Goal: Task Accomplishment & Management: Manage account settings

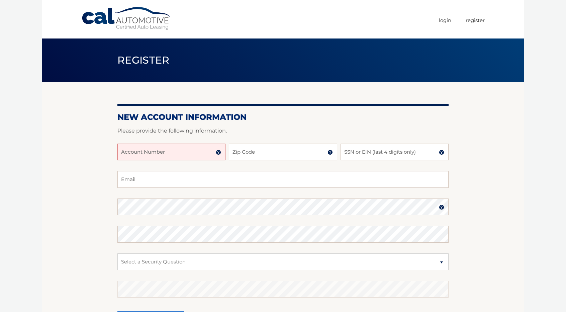
click at [173, 153] on input "Account Number" at bounding box center [171, 152] width 108 height 17
drag, startPoint x: 436, startPoint y: 160, endPoint x: 194, endPoint y: 127, distance: 244.7
click at [194, 127] on form "New Account Information Please provide the following information. Account Numbe…" at bounding box center [282, 227] width 331 height 231
click at [181, 151] on input "Account Number" at bounding box center [171, 152] width 108 height 17
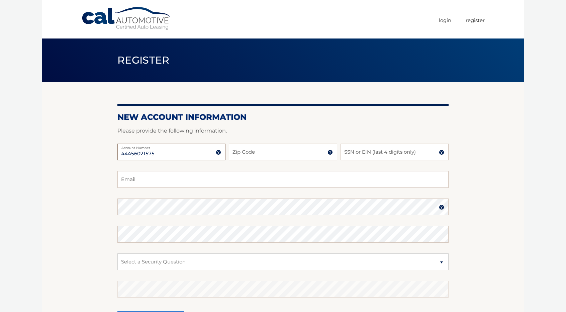
type input "44456021575"
click at [237, 149] on input "Zip Code" at bounding box center [283, 152] width 108 height 17
type input "11694"
type input "4168"
type input "tecurley3@aol.com"
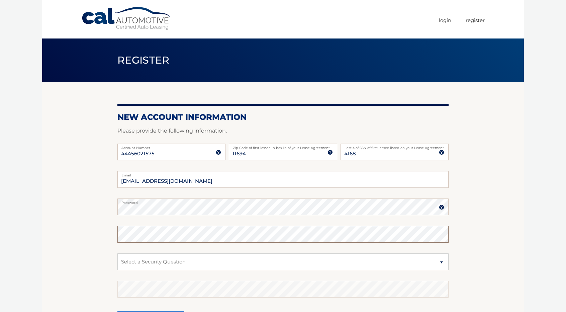
click at [139, 209] on fieldset "tecurley3@aol.com Email Password Password should be a minimum of 6 characters a…" at bounding box center [282, 257] width 331 height 172
click at [444, 264] on select "Select a Security Question What was the name of your elementary school? What is…" at bounding box center [282, 261] width 331 height 17
select select "1"
click at [117, 253] on select "Select a Security Question What was the name of your elementary school? What is…" at bounding box center [282, 261] width 331 height 17
drag, startPoint x: 256, startPoint y: 215, endPoint x: 222, endPoint y: 258, distance: 54.7
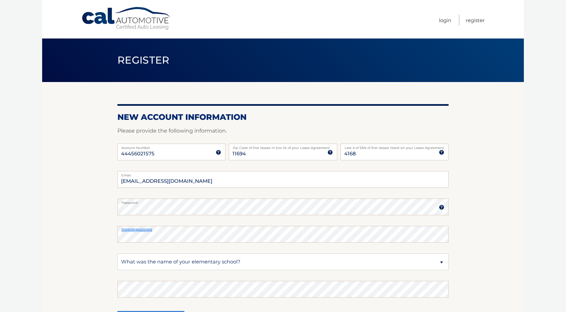
click at [222, 258] on fieldset "tecurley3@aol.com Email Password Password should be a minimum of 6 characters a…" at bounding box center [282, 257] width 331 height 172
click at [228, 264] on select "Select a Security Question What was the name of your elementary school? What is…" at bounding box center [282, 261] width 331 height 17
click at [117, 253] on select "Select a Security Question What was the name of your elementary school? What is…" at bounding box center [282, 261] width 331 height 17
click at [196, 258] on select "Select a Security Question What was the name of your elementary school? What is…" at bounding box center [282, 261] width 331 height 17
click at [194, 262] on select "Select a Security Question What was the name of your elementary school? What is…" at bounding box center [282, 261] width 331 height 17
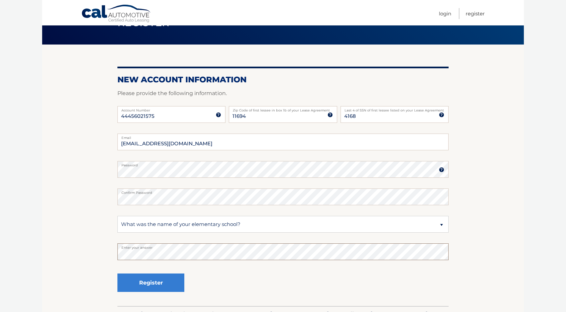
scroll to position [82, 0]
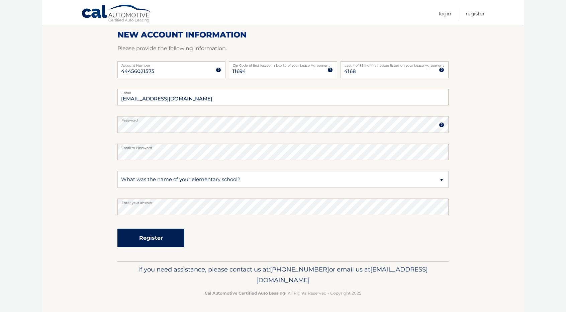
click at [151, 241] on button "Register" at bounding box center [150, 238] width 67 height 18
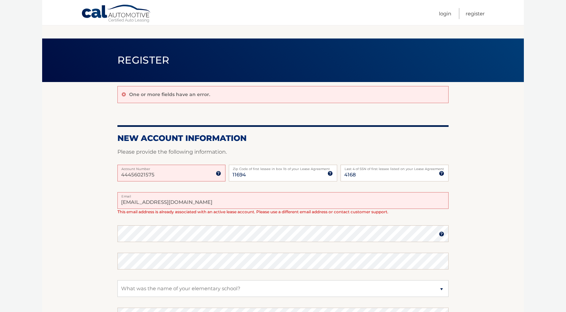
scroll to position [103, 0]
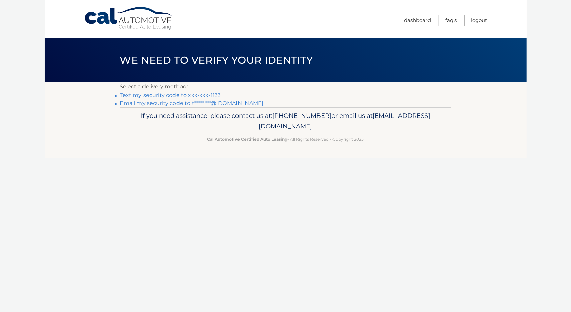
click at [207, 96] on link "Text my security code to xxx-xxx-1133" at bounding box center [170, 95] width 101 height 6
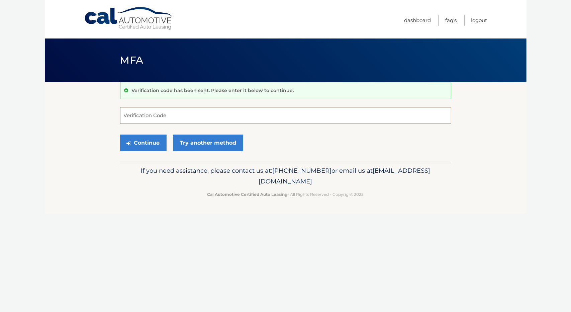
click at [203, 108] on input "Verification Code" at bounding box center [285, 115] width 331 height 17
type input "373967"
click at [146, 144] on button "Continue" at bounding box center [143, 142] width 47 height 17
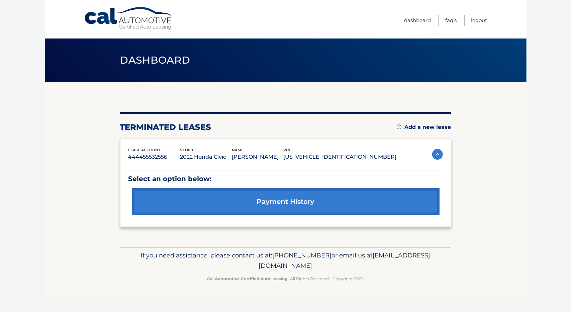
click at [423, 128] on link "Add a new lease" at bounding box center [424, 127] width 55 height 7
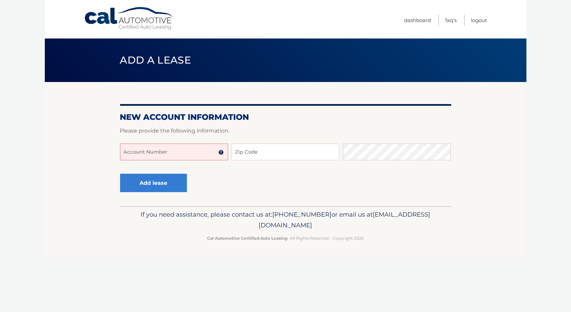
click at [192, 155] on input "Account Number" at bounding box center [174, 152] width 108 height 17
type input "44456021575"
click at [247, 154] on input "Zip Code" at bounding box center [286, 152] width 108 height 17
type input "11694"
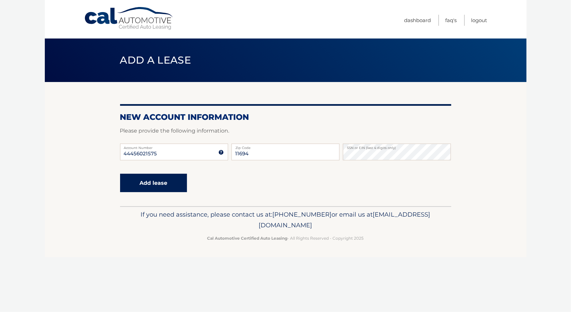
click at [154, 187] on button "Add lease" at bounding box center [153, 183] width 67 height 18
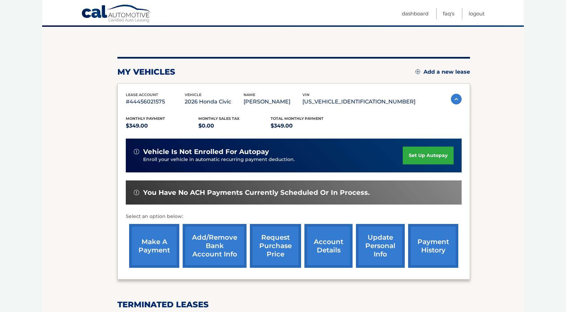
scroll to position [58, 0]
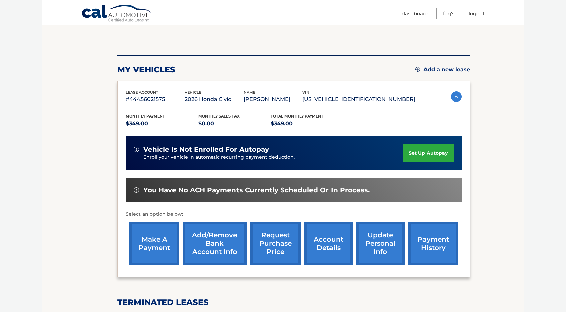
click at [426, 155] on link "set up autopay" at bounding box center [428, 153] width 51 height 18
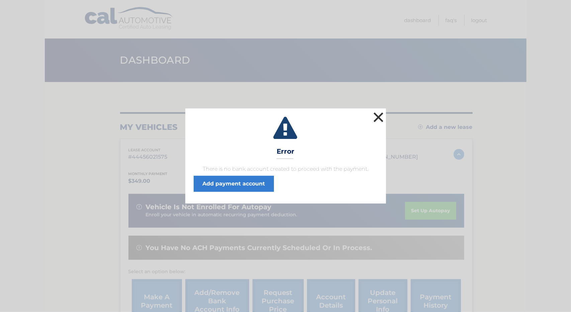
click at [375, 118] on button "×" at bounding box center [378, 116] width 13 height 13
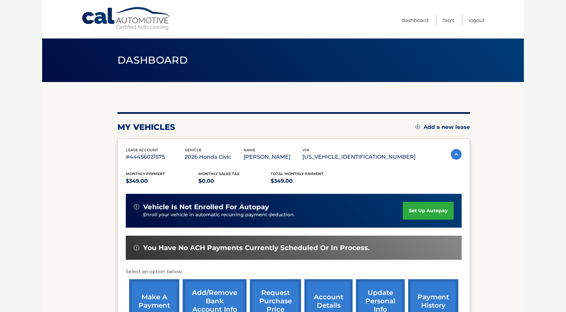
click at [434, 207] on link "set up autopay" at bounding box center [428, 211] width 51 height 18
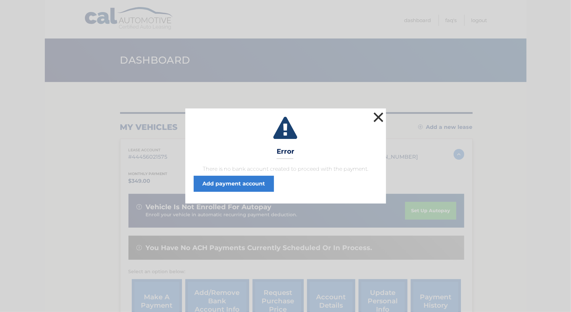
click at [378, 120] on button "×" at bounding box center [378, 116] width 13 height 13
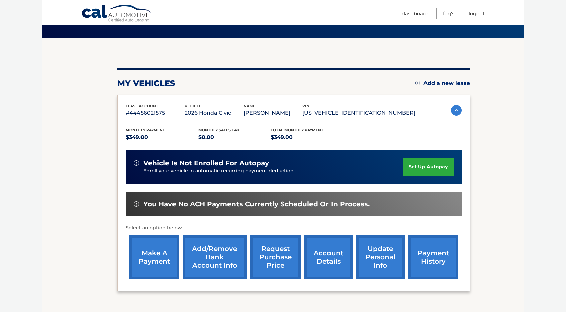
scroll to position [43, 0]
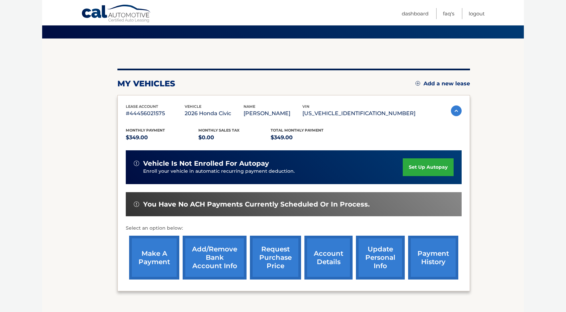
click at [208, 256] on link "Add/Remove bank account info" at bounding box center [215, 258] width 64 height 44
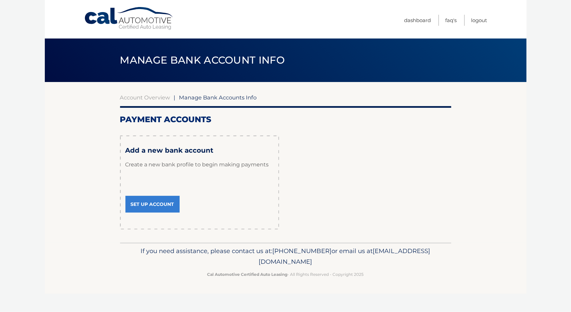
click at [174, 204] on link "Set Up Account" at bounding box center [152, 204] width 54 height 17
click at [174, 203] on link "Set Up Account" at bounding box center [152, 204] width 54 height 17
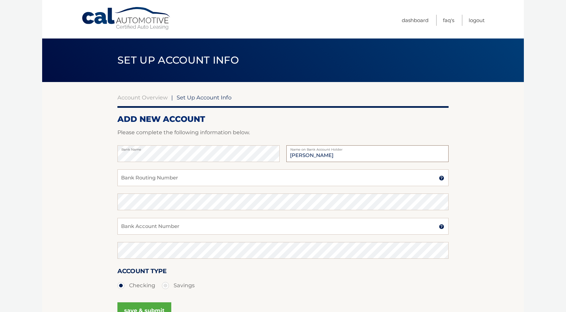
type input "[PERSON_NAME]"
click at [123, 181] on input "Bank Routing Number" at bounding box center [282, 177] width 331 height 17
type input "021000089"
click at [122, 229] on input "Bank Account Number" at bounding box center [282, 226] width 331 height 17
type input "80048409"
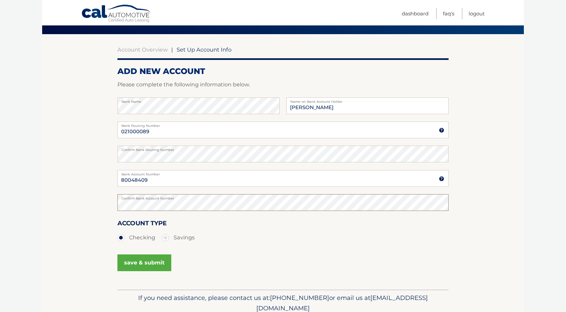
scroll to position [54, 0]
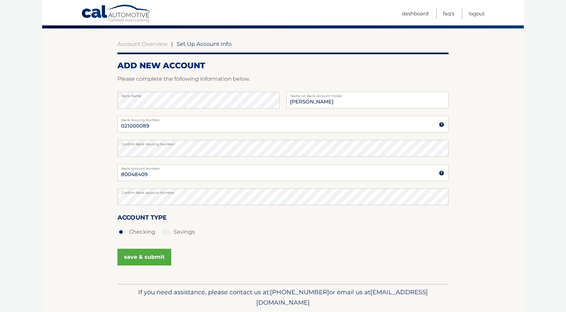
click at [154, 256] on button "save & submit" at bounding box center [144, 257] width 54 height 17
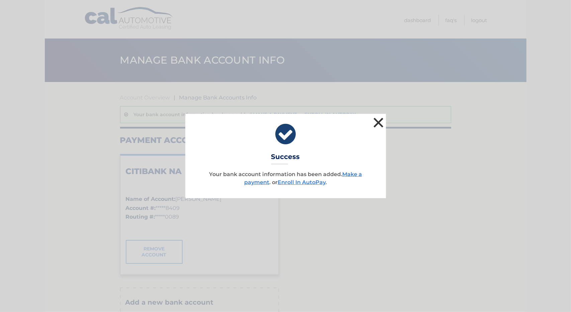
click at [376, 125] on button "×" at bounding box center [378, 122] width 13 height 13
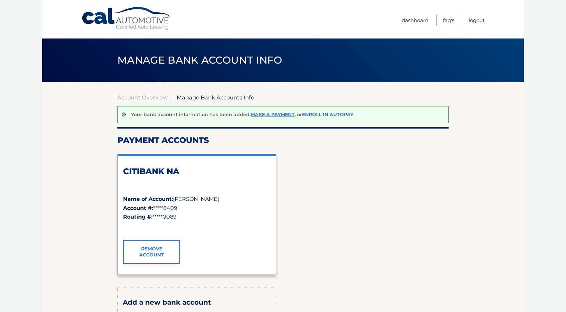
click at [323, 113] on link "Enroll In AutoPay" at bounding box center [327, 114] width 51 height 6
click at [334, 117] on div "Your bank account information has been added. Make a payment . or Enroll In Aut…" at bounding box center [282, 114] width 331 height 17
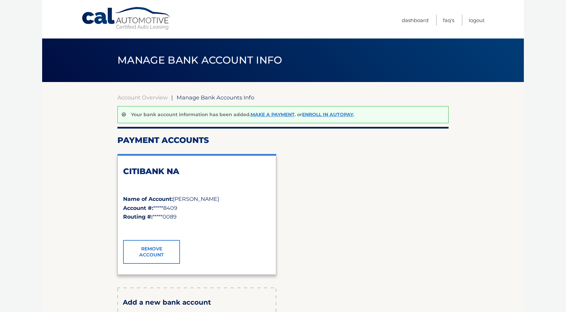
click at [379, 131] on div "Account Overview | Manage Bank Accounts Info Your bank account information has …" at bounding box center [282, 244] width 331 height 300
click at [343, 111] on link "Enroll In AutoPay" at bounding box center [327, 114] width 51 height 6
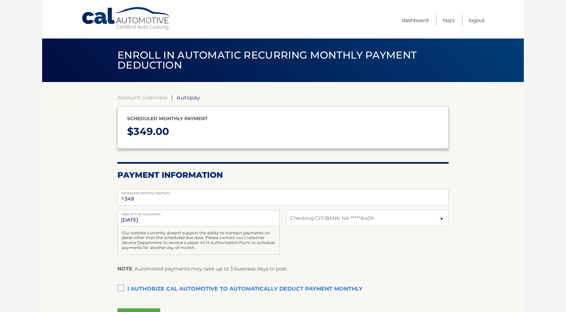
select select "YTNjNDRlMjMtY2QxOS00ZDNkLWE0ZGUtMTY3NmY4NWZjNDc1"
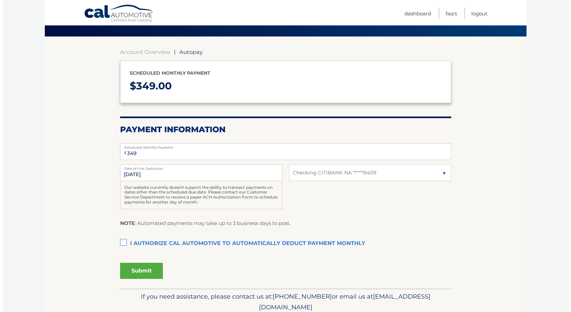
scroll to position [54, 0]
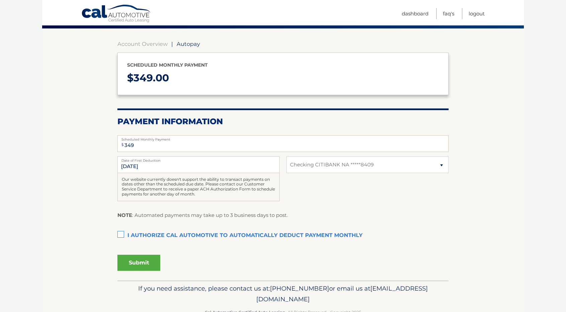
click at [124, 234] on label "I authorize cal automotive to automatically deduct payment monthly This checkbo…" at bounding box center [282, 235] width 331 height 13
click at [0, 0] on input "I authorize cal automotive to automatically deduct payment monthly This checkbo…" at bounding box center [0, 0] width 0 height 0
click at [145, 260] on button "Submit" at bounding box center [138, 263] width 43 height 16
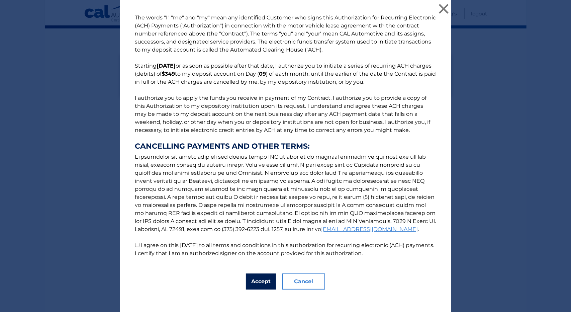
click at [261, 281] on button "Accept" at bounding box center [261, 281] width 30 height 16
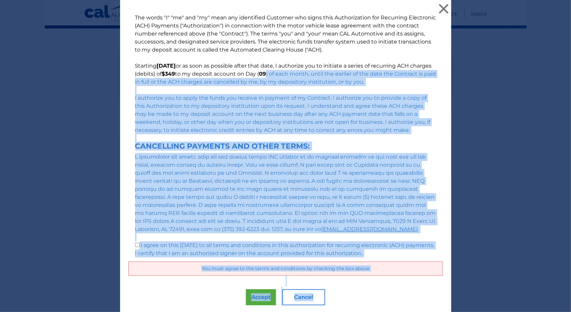
drag, startPoint x: 539, startPoint y: 298, endPoint x: 535, endPoint y: 79, distance: 219.2
click at [535, 79] on div "The words "I" "me" and "my" mean any identified Customer who signs this Authori…" at bounding box center [286, 166] width 566 height 332
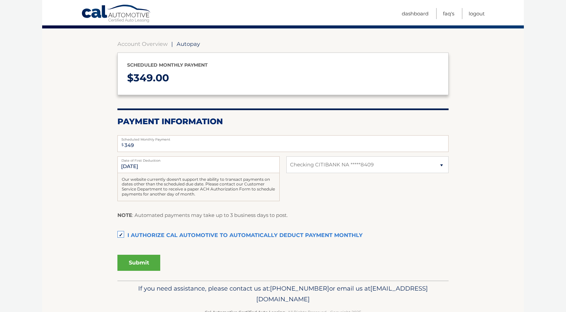
click at [133, 265] on button "Submit" at bounding box center [138, 263] width 43 height 16
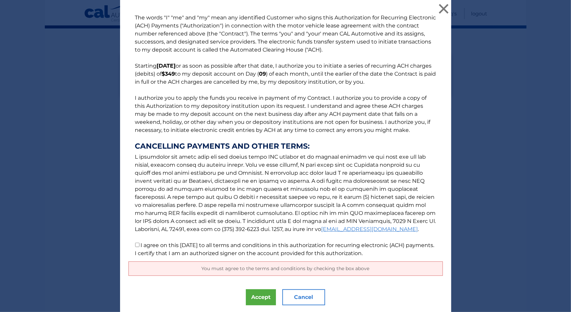
click at [135, 245] on input "I agree on this [DATE] to all terms and conditions in this authorization for re…" at bounding box center [137, 245] width 4 height 4
checkbox input "true"
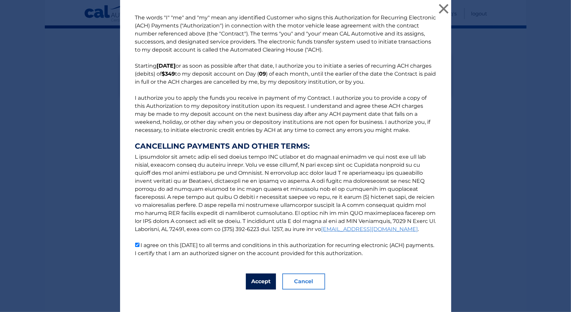
click at [256, 280] on button "Accept" at bounding box center [261, 281] width 30 height 16
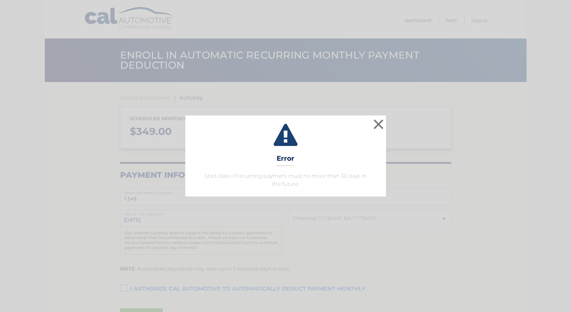
select select "YTNjNDRlMjMtY2QxOS00ZDNkLWE0ZGUtMTY3NmY4NWZjNDc1"
click at [383, 121] on button "×" at bounding box center [378, 123] width 13 height 13
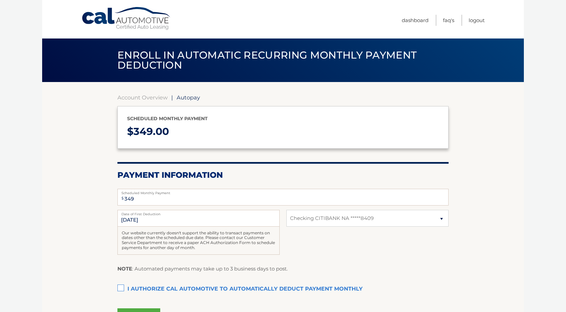
click at [383, 121] on p "Scheduled monthly payment" at bounding box center [283, 118] width 312 height 8
click at [115, 291] on section "Account Overview | Autopay Scheduled monthly payment $ 349.00 Payment Informati…" at bounding box center [283, 208] width 482 height 252
click at [122, 289] on label "I authorize cal automotive to automatically deduct payment monthly This checkbo…" at bounding box center [282, 288] width 331 height 13
click at [0, 0] on input "I authorize cal automotive to automatically deduct payment monthly This checkbo…" at bounding box center [0, 0] width 0 height 0
click at [150, 218] on input "[DATE]" at bounding box center [198, 218] width 162 height 17
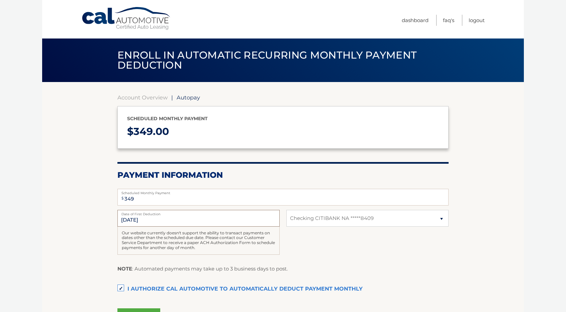
click at [150, 218] on input "[DATE]" at bounding box center [198, 218] width 162 height 17
drag, startPoint x: 150, startPoint y: 218, endPoint x: 127, endPoint y: 218, distance: 23.1
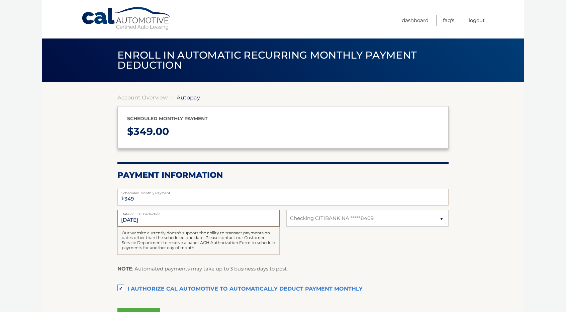
click at [127, 218] on input "[DATE]" at bounding box center [198, 218] width 162 height 17
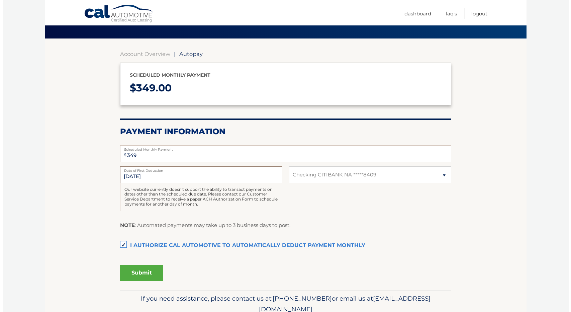
scroll to position [54, 0]
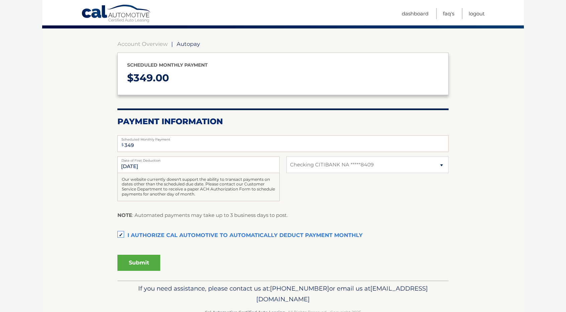
click at [120, 181] on div "Our website currently doesn't support the ability to transact payments on dates…" at bounding box center [198, 187] width 162 height 28
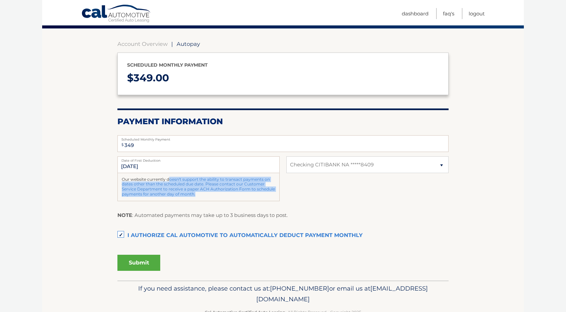
click at [120, 181] on div "Our website currently doesn't support the ability to transact payments on dates…" at bounding box center [198, 187] width 162 height 28
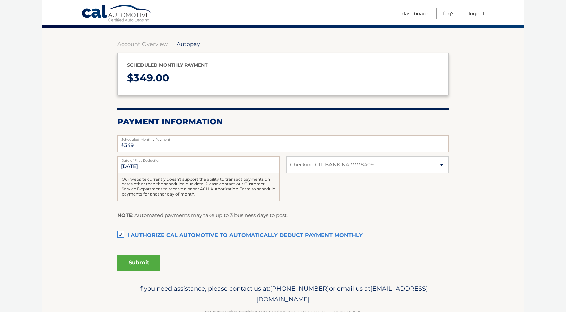
click at [41, 220] on body "Cal Automotive Menu Dashboard FAQ's Logout | $" at bounding box center [283, 102] width 566 height 312
click at [145, 262] on button "Submit" at bounding box center [138, 263] width 43 height 16
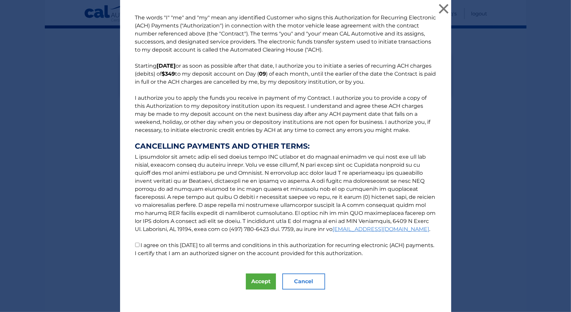
click at [136, 245] on input "I agree on this [DATE] to all terms and conditions in this authorization for re…" at bounding box center [137, 245] width 4 height 4
checkbox input "true"
click at [259, 279] on button "Accept" at bounding box center [261, 281] width 30 height 16
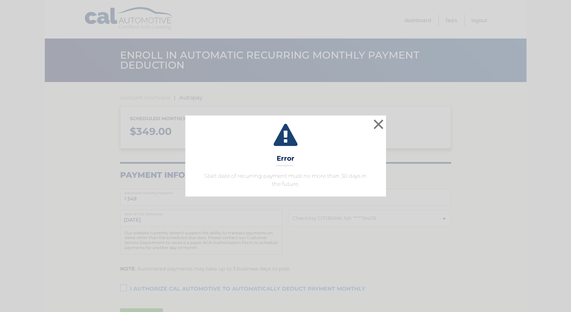
select select "YTNjNDRlMjMtY2QxOS00ZDNkLWE0ZGUtMTY3NmY4NWZjNDc1"
click at [378, 127] on button "×" at bounding box center [378, 123] width 13 height 13
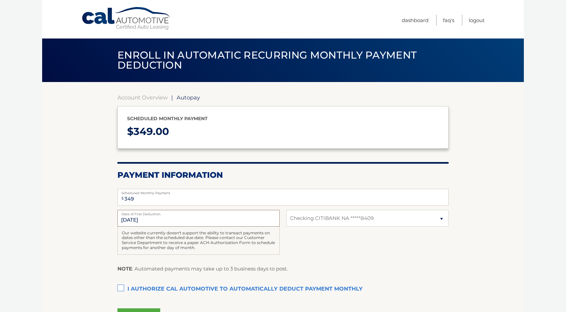
click at [157, 223] on input "[DATE]" at bounding box center [198, 218] width 162 height 17
click at [134, 222] on input "[DATE]" at bounding box center [198, 218] width 162 height 17
click at [132, 222] on input "[DATE]" at bounding box center [198, 218] width 162 height 17
click at [130, 220] on input "[DATE]" at bounding box center [198, 218] width 162 height 17
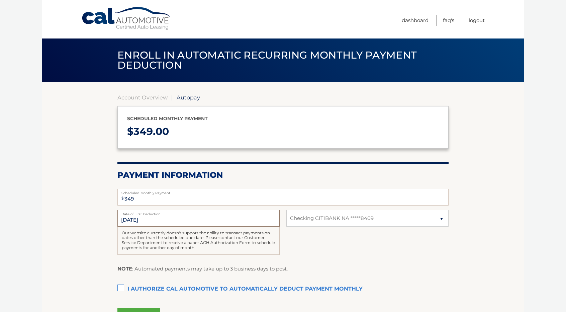
click at [130, 220] on input "[DATE]" at bounding box center [198, 218] width 162 height 17
click at [106, 229] on section "Account Overview | Autopay Scheduled monthly payment $ 349.00 Payment Informati…" at bounding box center [283, 208] width 482 height 252
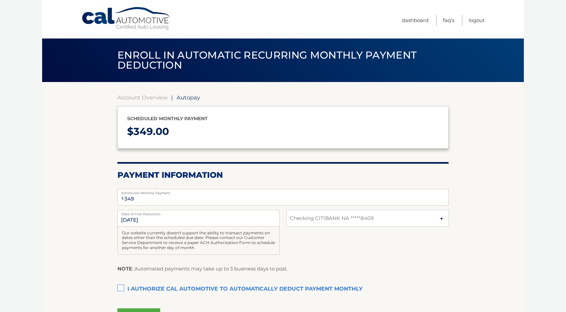
click at [114, 199] on section "Account Overview | Autopay Scheduled monthly payment $ 349.00 Payment Informati…" at bounding box center [283, 208] width 482 height 252
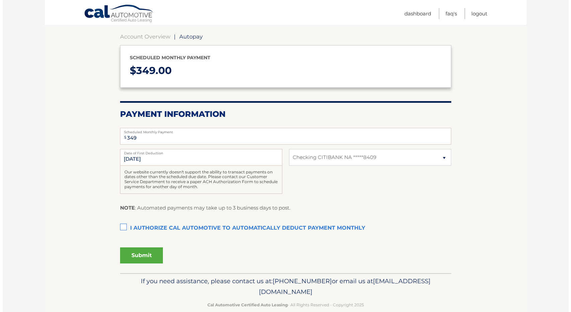
scroll to position [72, 0]
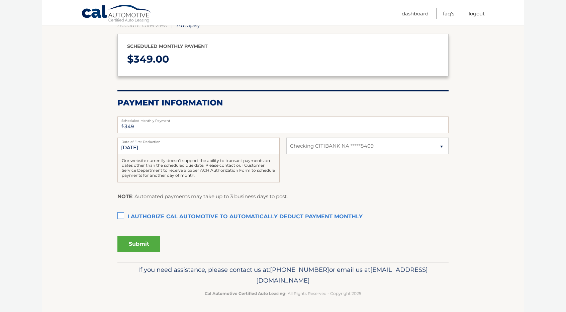
click at [122, 217] on label "I authorize cal automotive to automatically deduct payment monthly This checkbo…" at bounding box center [282, 216] width 331 height 13
click at [0, 0] on input "I authorize cal automotive to automatically deduct payment monthly This checkbo…" at bounding box center [0, 0] width 0 height 0
click at [135, 243] on button "Submit" at bounding box center [138, 244] width 43 height 16
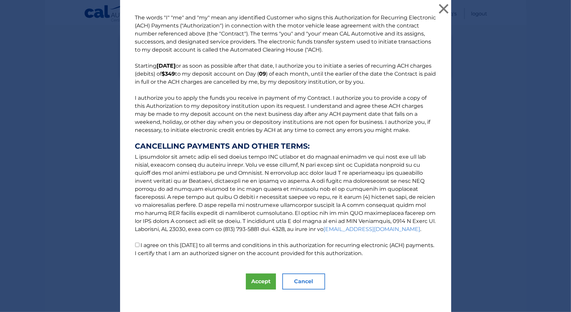
click at [324, 231] on link "[EMAIL_ADDRESS][DOMAIN_NAME]" at bounding box center [372, 229] width 97 height 6
click at [136, 244] on input "I agree on this 10/09/2025 to all terms and conditions in this authorization fo…" at bounding box center [137, 245] width 4 height 4
checkbox input "true"
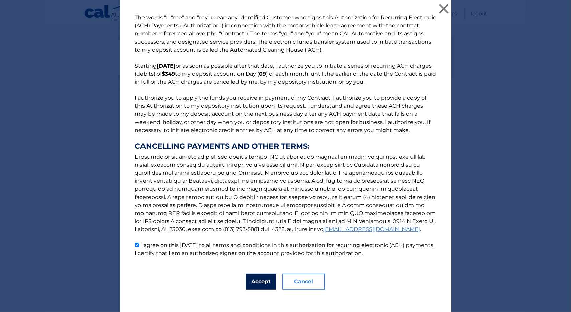
click at [258, 280] on button "Accept" at bounding box center [261, 281] width 30 height 16
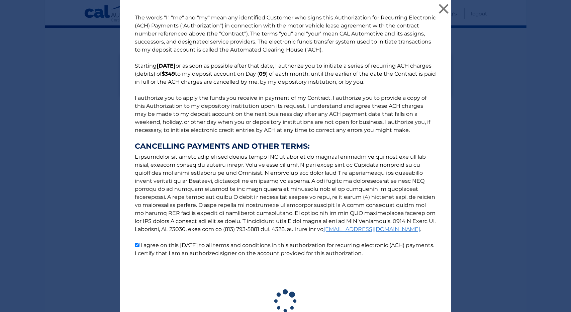
scroll to position [54, 0]
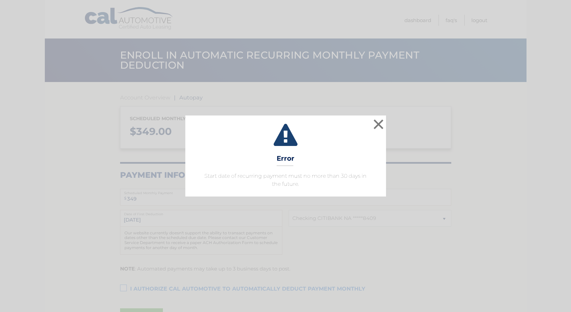
select select "YTNjNDRlMjMtY2QxOS00ZDNkLWE0ZGUtMTY3NmY4NWZjNDc1"
click at [379, 122] on button "×" at bounding box center [378, 123] width 13 height 13
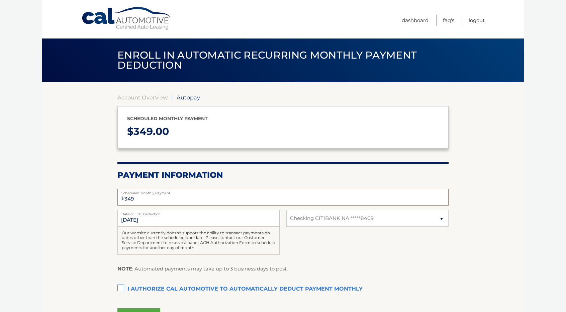
click at [164, 199] on input "349" at bounding box center [282, 197] width 331 height 17
click at [161, 217] on input "[DATE]" at bounding box center [198, 218] width 162 height 17
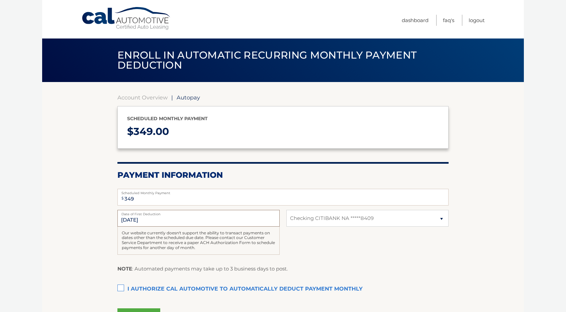
click at [161, 217] on input "11/9/2025" at bounding box center [198, 218] width 162 height 17
click at [124, 219] on input "[DATE]" at bounding box center [198, 218] width 162 height 17
click at [120, 283] on label "I authorize cal automotive to automatically deduct payment monthly This checkbo…" at bounding box center [282, 288] width 331 height 13
click at [0, 0] on input "I authorize cal automotive to automatically deduct payment monthly This checkbo…" at bounding box center [0, 0] width 0 height 0
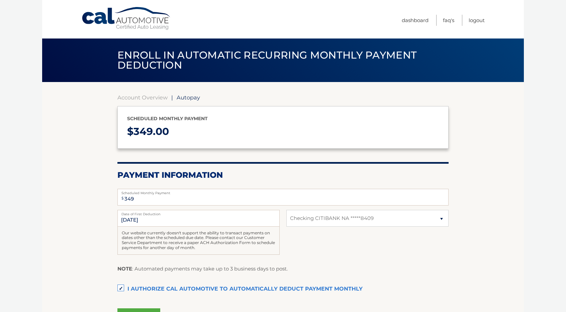
click at [120, 283] on label "I authorize cal automotive to automatically deduct payment monthly This checkbo…" at bounding box center [282, 288] width 331 height 13
click at [0, 0] on input "I authorize cal automotive to automatically deduct payment monthly This checkbo…" at bounding box center [0, 0] width 0 height 0
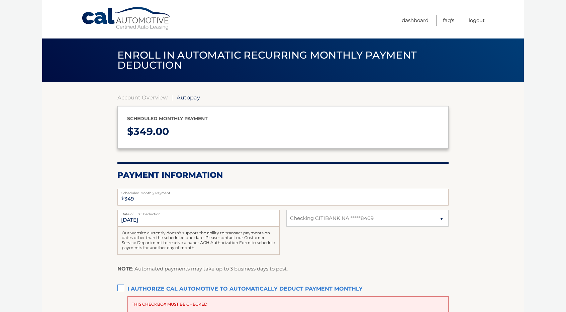
click at [124, 289] on label "I authorize cal automotive to automatically deduct payment monthly This checkbo…" at bounding box center [282, 288] width 331 height 13
click at [0, 0] on input "I authorize cal automotive to automatically deduct payment monthly This checkbo…" at bounding box center [0, 0] width 0 height 0
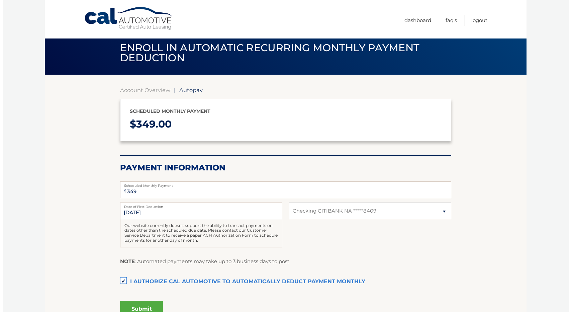
scroll to position [13, 0]
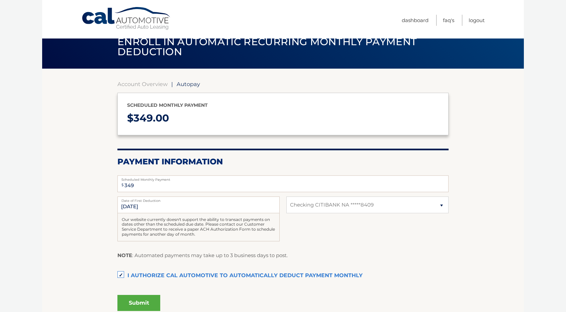
click at [142, 303] on button "Submit" at bounding box center [138, 303] width 43 height 16
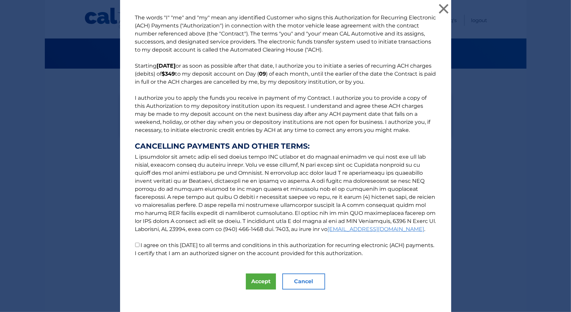
click at [137, 243] on p "The words "I" "me" and "my" mean any identified Customer who signs this Authori…" at bounding box center [285, 136] width 314 height 244
click at [135, 244] on input "I agree on this [DATE] to all terms and conditions in this authorization for re…" at bounding box center [137, 245] width 4 height 4
checkbox input "true"
click at [254, 282] on button "Accept" at bounding box center [261, 281] width 30 height 16
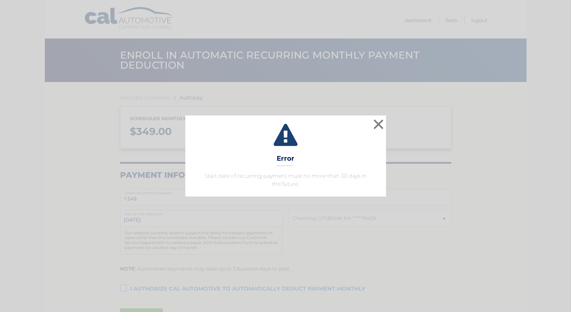
select select "YTNjNDRlMjMtY2QxOS00ZDNkLWE0ZGUtMTY3NmY4NWZjNDc1"
click at [382, 119] on button "×" at bounding box center [378, 123] width 13 height 13
select select "YTNjNDRlMjMtY2QxOS00ZDNkLWE0ZGUtMTY3NmY4NWZjNDc1"
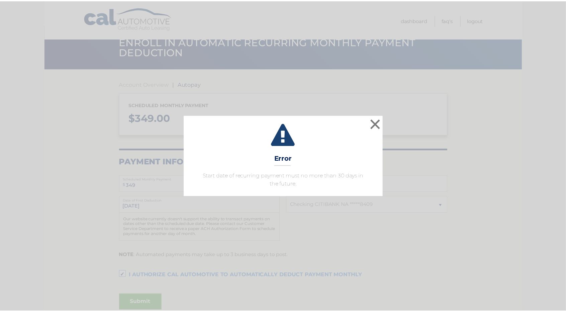
scroll to position [13, 0]
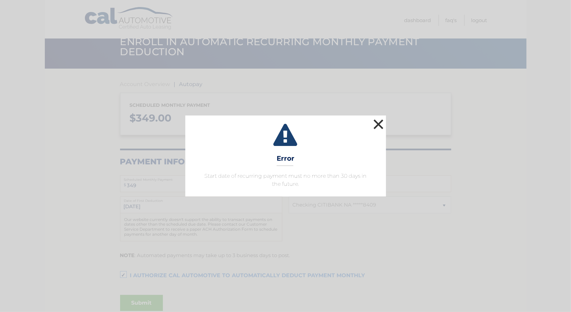
click at [373, 122] on button "×" at bounding box center [378, 123] width 13 height 13
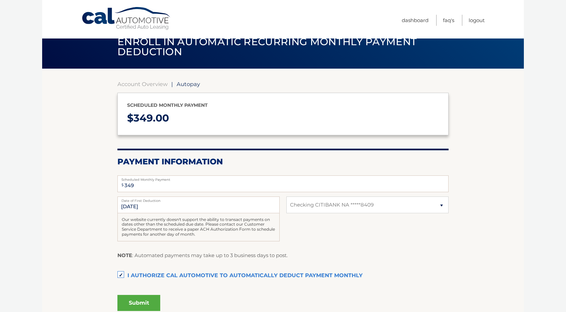
click at [122, 272] on label "I authorize cal automotive to automatically deduct payment monthly This checkbo…" at bounding box center [282, 275] width 331 height 13
click at [0, 0] on input "I authorize cal automotive to automatically deduct payment monthly This checkbo…" at bounding box center [0, 0] width 0 height 0
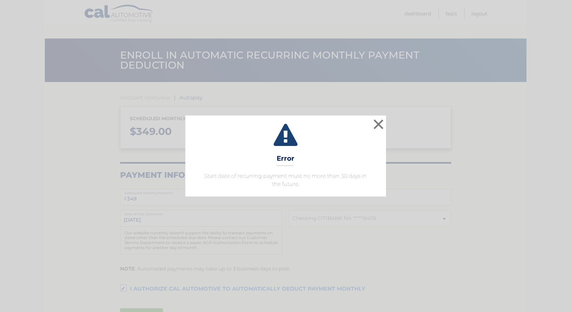
select select "YTNjNDRlMjMtY2QxOS00ZDNkLWE0ZGUtMTY3NmY4NWZjNDc1"
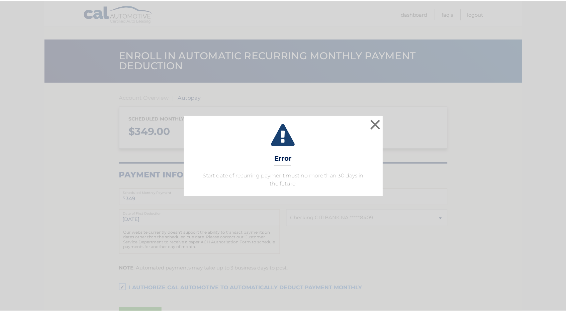
scroll to position [54, 0]
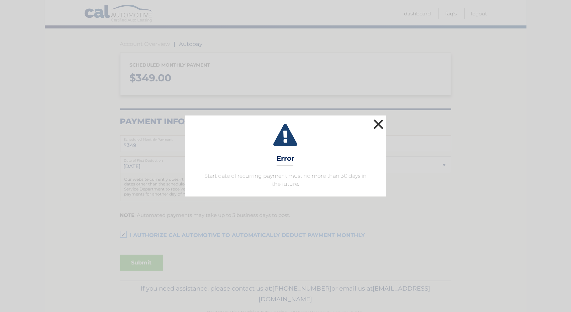
drag, startPoint x: 0, startPoint y: 0, endPoint x: 381, endPoint y: 121, distance: 399.5
click at [381, 121] on button "×" at bounding box center [378, 123] width 13 height 13
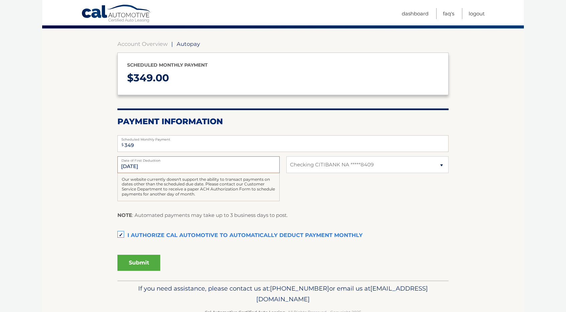
click at [125, 166] on input "[DATE]" at bounding box center [198, 164] width 162 height 17
click at [147, 166] on input "[DATE]" at bounding box center [198, 164] width 162 height 17
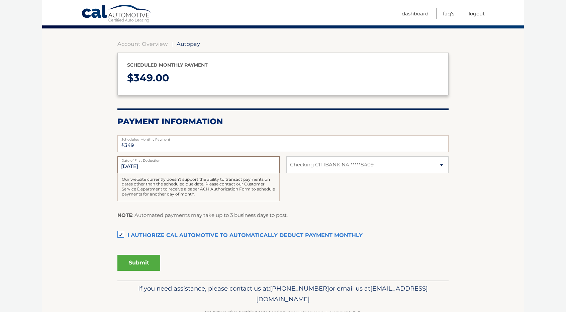
click at [143, 167] on input "[DATE]" at bounding box center [198, 164] width 162 height 17
click at [375, 178] on div "11/9/2025 Date of First Deduction Our website currently doesn't support the abi…" at bounding box center [282, 182] width 331 height 52
click at [375, 249] on div "Authorization I authorize cal automotive to automatically deduct payment monthl…" at bounding box center [282, 239] width 331 height 21
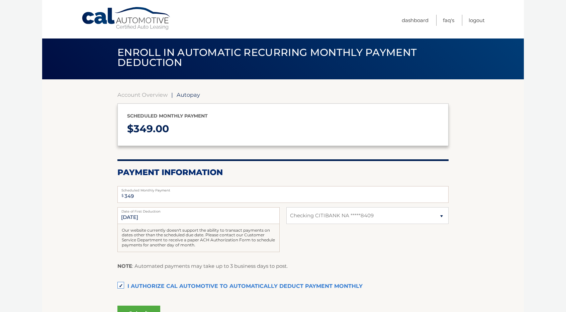
scroll to position [0, 0]
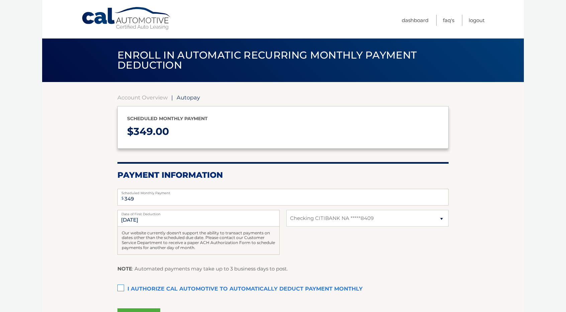
select select "YTNjNDRlMjMtY2QxOS00ZDNkLWE0ZGUtMTY3NmY4NWZjNDc1"
click at [149, 221] on input "[DATE]" at bounding box center [198, 218] width 162 height 17
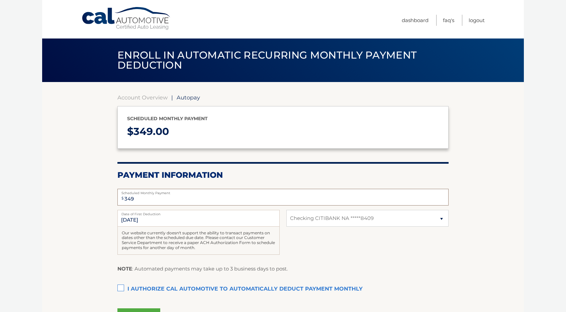
drag, startPoint x: 380, startPoint y: 199, endPoint x: 458, endPoint y: 222, distance: 81.3
click at [458, 222] on section "Account Overview | Autopay Scheduled monthly payment $ 349.00 Payment Informati…" at bounding box center [283, 208] width 482 height 252
click at [120, 288] on label "I authorize cal automotive to automatically deduct payment monthly This checkbo…" at bounding box center [282, 288] width 331 height 13
click at [0, 0] on input "I authorize cal automotive to automatically deduct payment monthly This checkbo…" at bounding box center [0, 0] width 0 height 0
click at [120, 288] on label "I authorize cal automotive to automatically deduct payment monthly This checkbo…" at bounding box center [282, 288] width 331 height 13
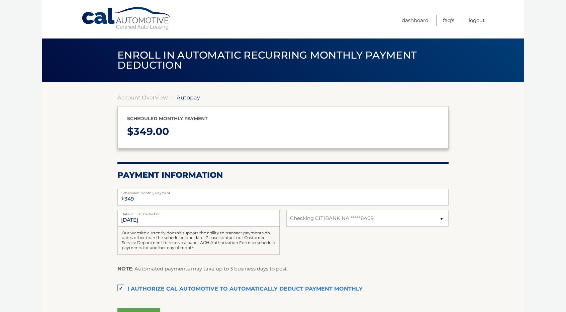
click at [0, 0] on input "I authorize cal automotive to automatically deduct payment monthly This checkbo…" at bounding box center [0, 0] width 0 height 0
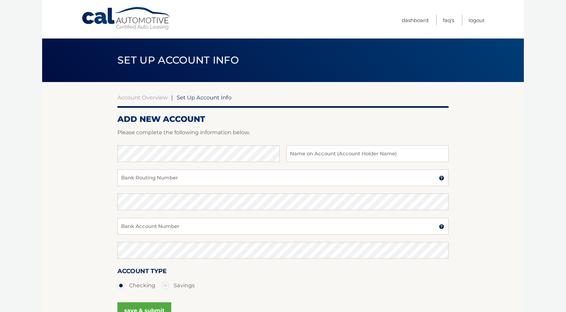
scroll to position [76, 0]
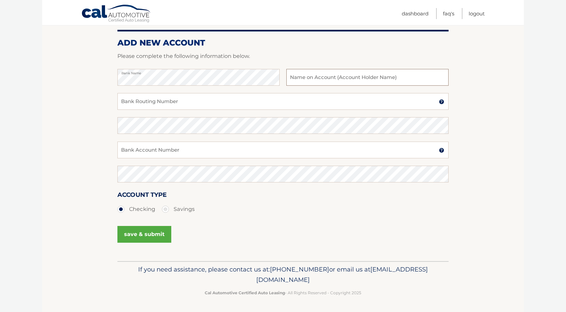
click at [297, 77] on input "text" at bounding box center [367, 77] width 162 height 17
type input "[PERSON_NAME]"
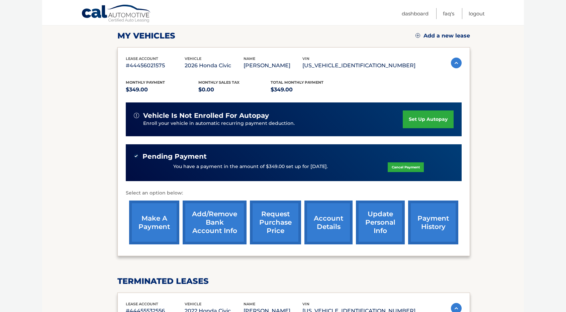
scroll to position [89, 0]
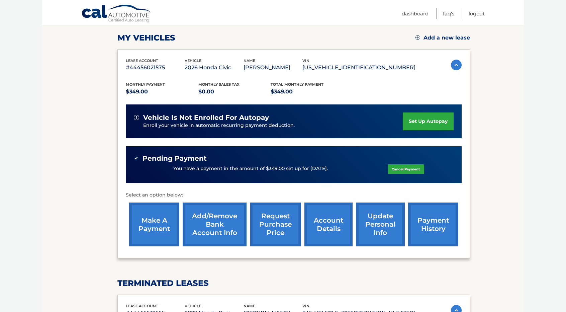
click at [418, 122] on link "set up autopay" at bounding box center [428, 121] width 51 height 18
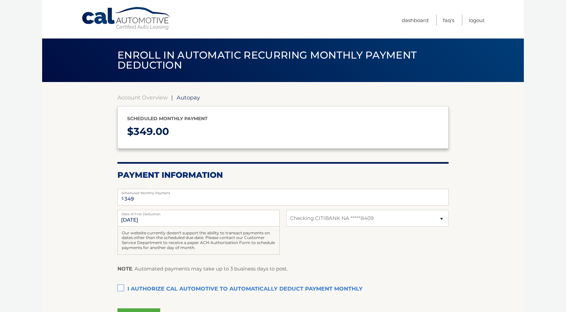
select select "YTNjNDRlMjMtY2QxOS00ZDNkLWE0ZGUtMTY3NmY4NWZjNDc1"
click at [418, 122] on p "Scheduled monthly payment" at bounding box center [283, 118] width 312 height 8
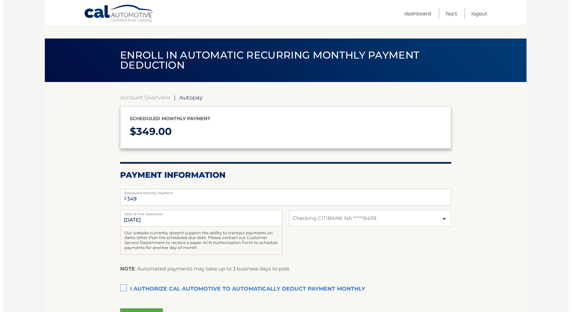
scroll to position [72, 0]
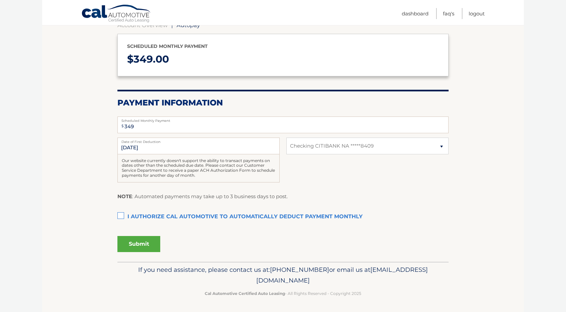
click at [119, 216] on label "I authorize cal automotive to automatically deduct payment monthly This checkbo…" at bounding box center [282, 216] width 331 height 13
click at [0, 0] on input "I authorize cal automotive to automatically deduct payment monthly This checkbo…" at bounding box center [0, 0] width 0 height 0
click at [144, 242] on button "Submit" at bounding box center [138, 244] width 43 height 16
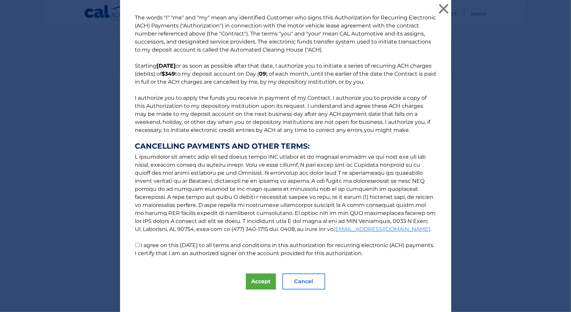
click at [137, 245] on input "I agree on this [DATE] to all terms and conditions in this authorization for re…" at bounding box center [137, 245] width 4 height 4
checkbox input "true"
click at [258, 281] on button "Accept" at bounding box center [261, 281] width 30 height 16
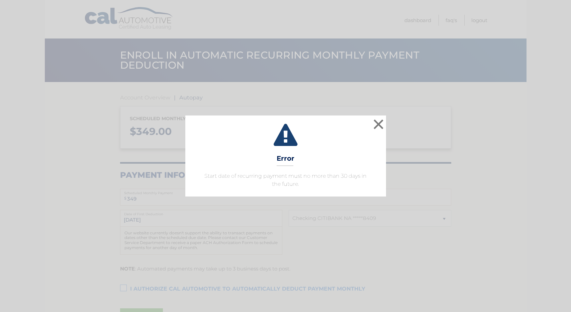
select select "YTNjNDRlMjMtY2QxOS00ZDNkLWE0ZGUtMTY3NmY4NWZjNDc1"
click at [381, 125] on button "×" at bounding box center [378, 123] width 13 height 13
